Goal: Task Accomplishment & Management: Complete application form

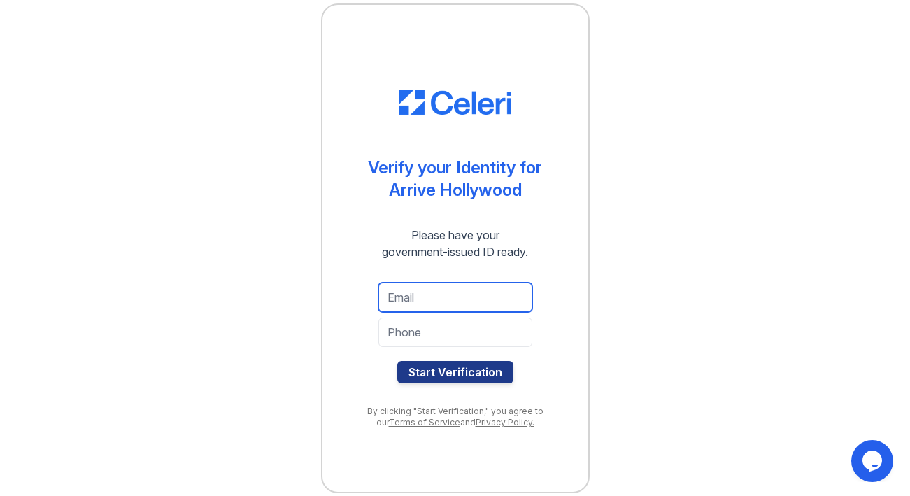
click at [434, 296] on input "email" at bounding box center [455, 296] width 154 height 29
type input "[EMAIL_ADDRESS][DOMAIN_NAME]"
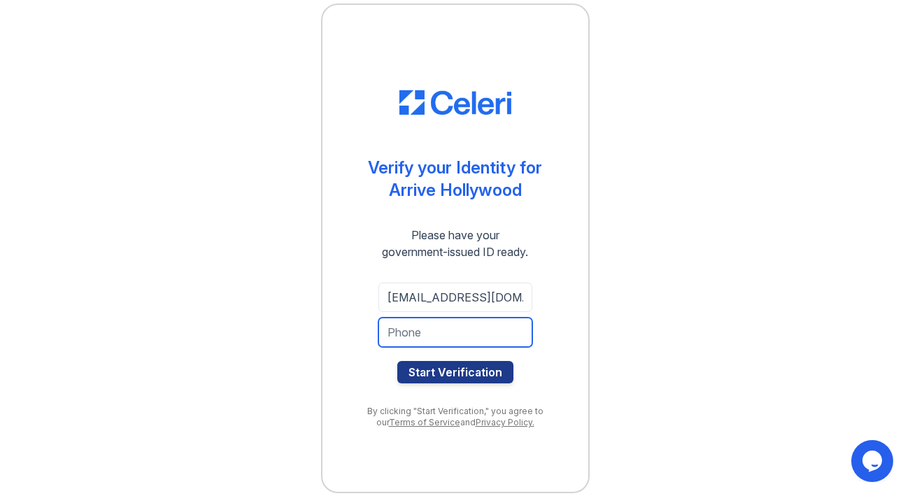
click at [415, 335] on input "tel" at bounding box center [455, 331] width 154 height 29
type input "4159991752"
click at [529, 287] on div "tamaralusher@gmail.com 4159991752 Start Verification" at bounding box center [455, 332] width 210 height 123
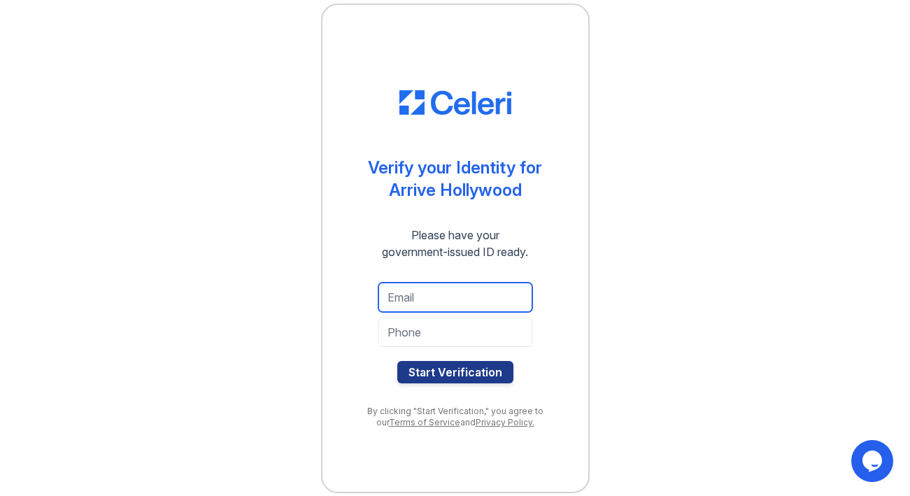
click at [406, 303] on input "email" at bounding box center [455, 296] width 154 height 29
type input "[EMAIL_ADDRESS][DOMAIN_NAME]"
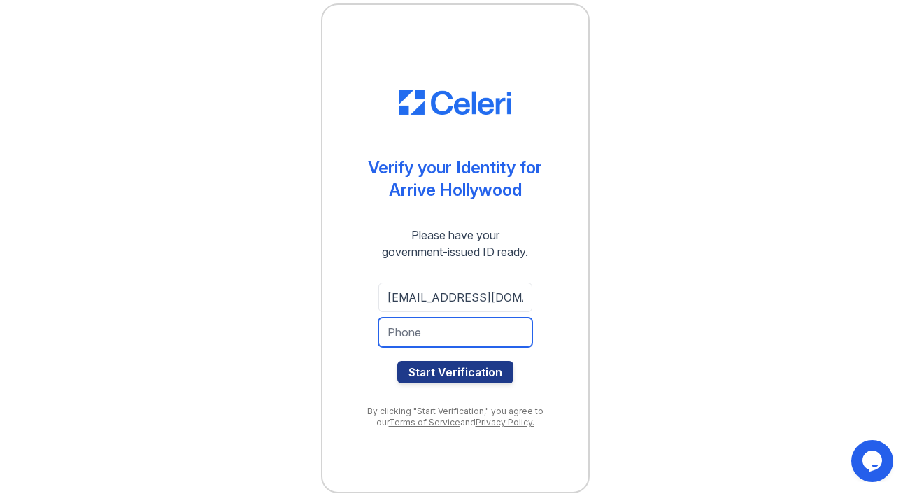
click at [445, 335] on input "tel" at bounding box center [455, 331] width 154 height 29
type input "4159991752"
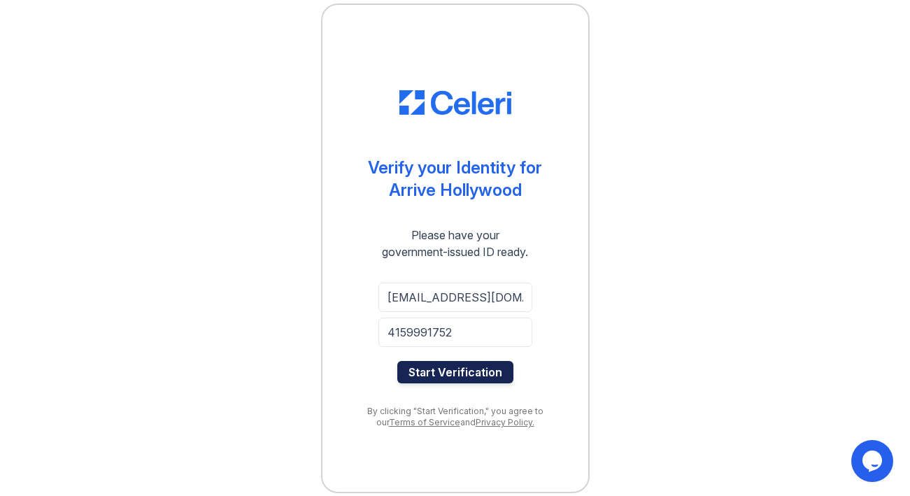
click at [434, 379] on button "Start Verification" at bounding box center [455, 372] width 116 height 22
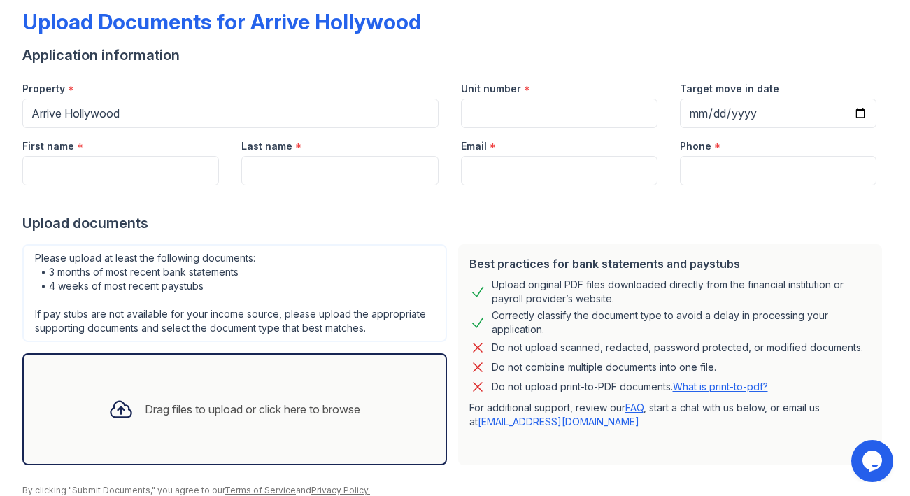
scroll to position [74, 0]
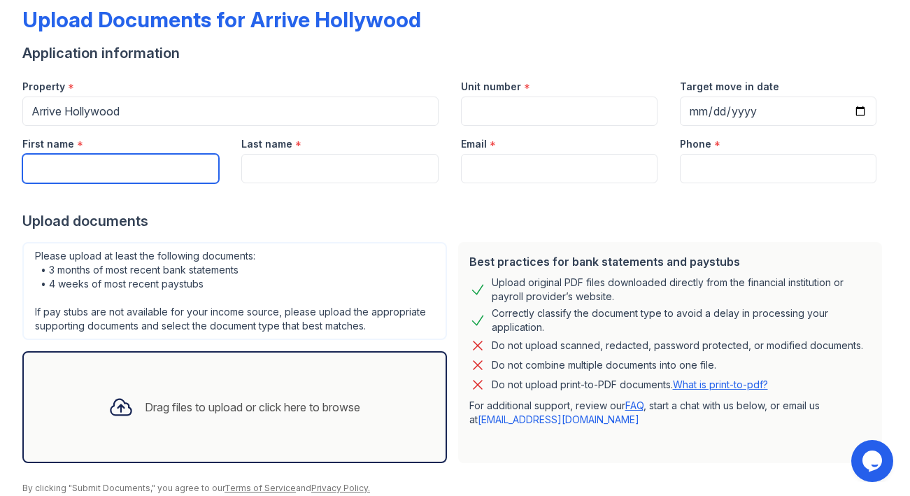
click at [83, 162] on input "First name" at bounding box center [120, 168] width 196 height 29
type input "[PERSON_NAME]"
type input "[EMAIL_ADDRESS][DOMAIN_NAME]"
type input "4159991712"
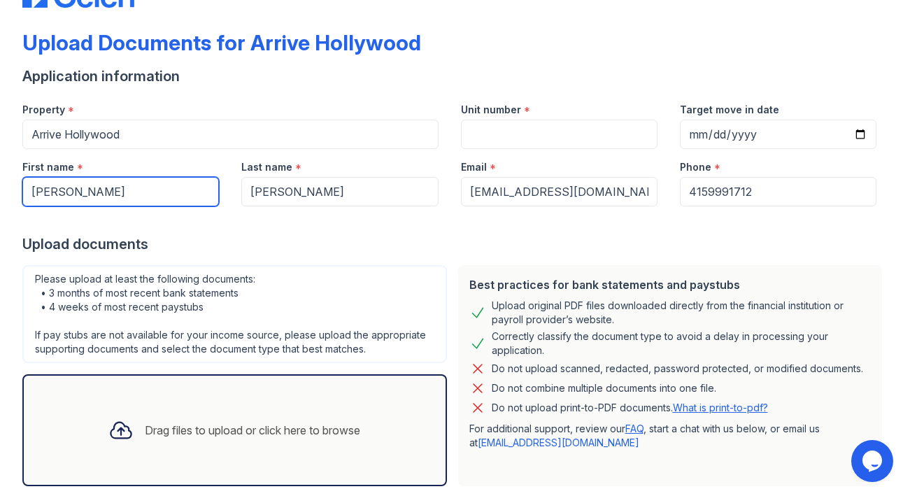
scroll to position [50, 0]
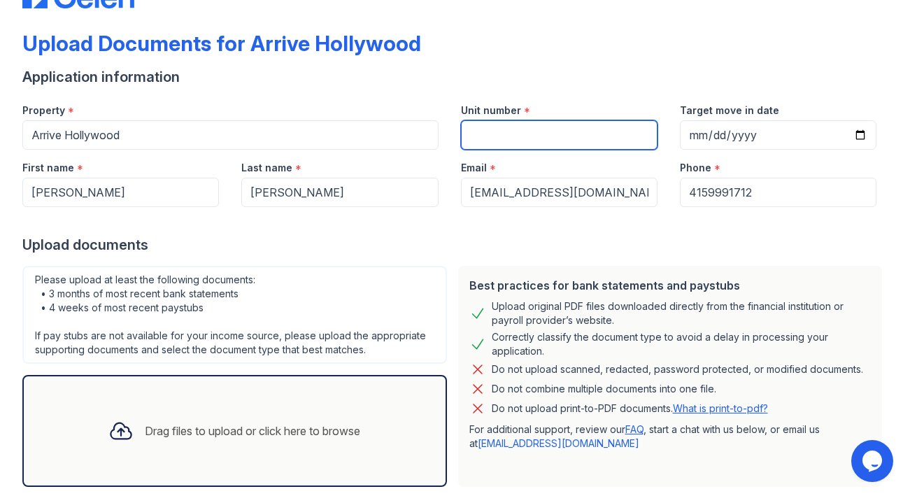
click at [528, 136] on input "Unit number" at bounding box center [559, 134] width 196 height 29
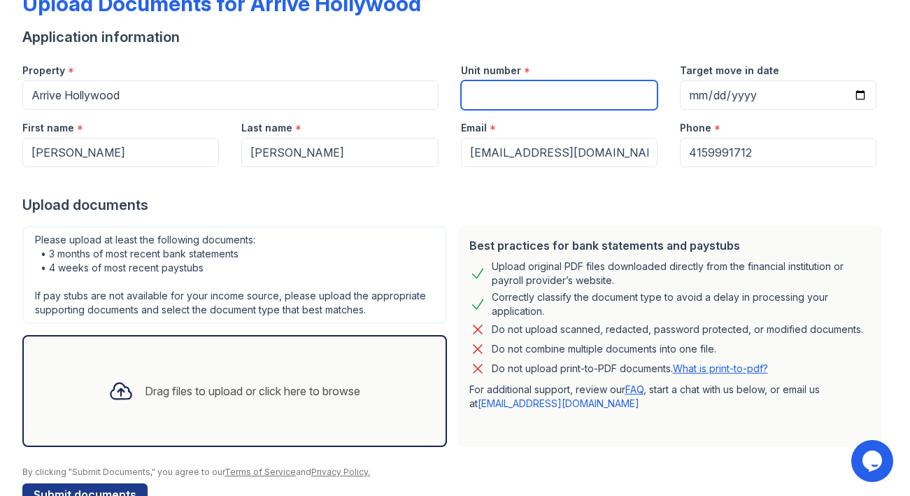
scroll to position [0, 0]
